Goal: Task Accomplishment & Management: Use online tool/utility

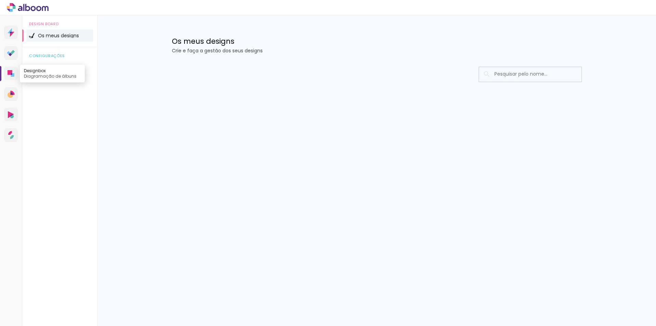
click at [10, 70] on icon at bounding box center [10, 72] width 5 height 5
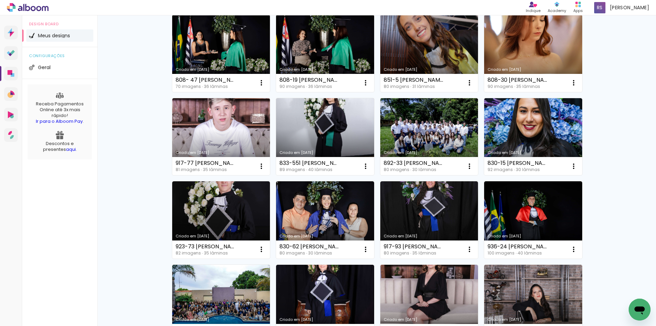
scroll to position [274, 0]
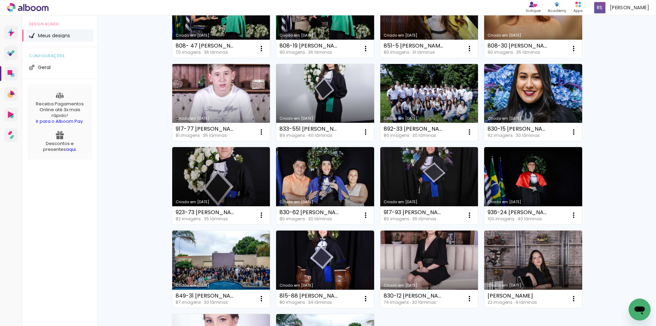
click at [411, 90] on link "Criado em [DATE]" at bounding box center [430, 102] width 98 height 77
